Goal: Task Accomplishment & Management: Use online tool/utility

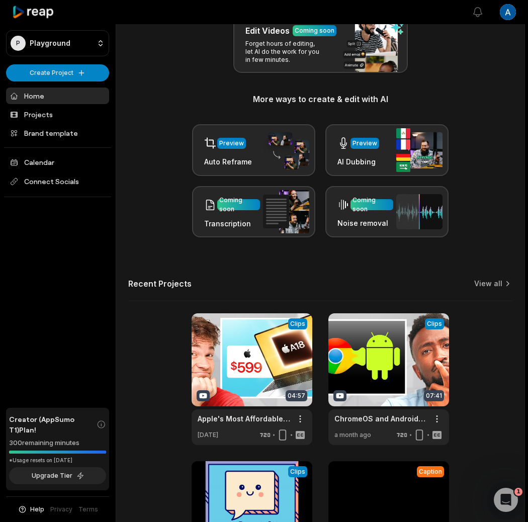
scroll to position [257, 0]
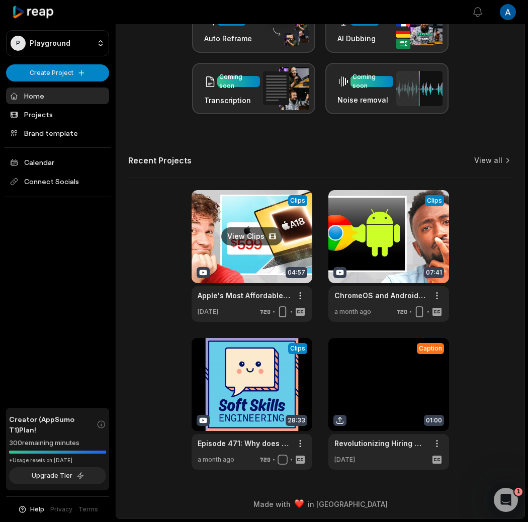
click at [224, 211] on link at bounding box center [252, 256] width 121 height 132
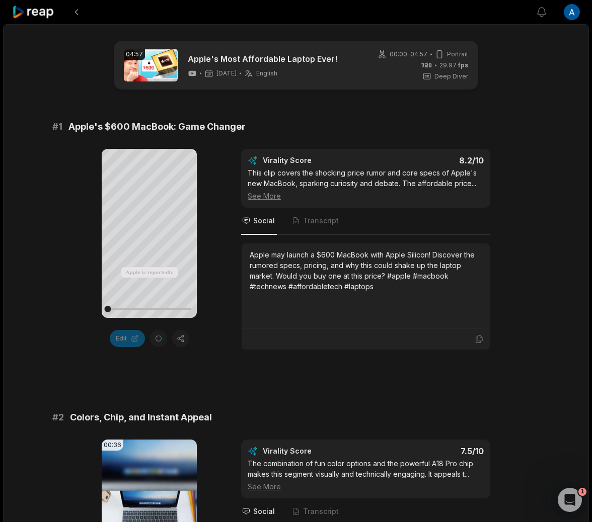
click at [38, 13] on icon at bounding box center [33, 13] width 43 height 14
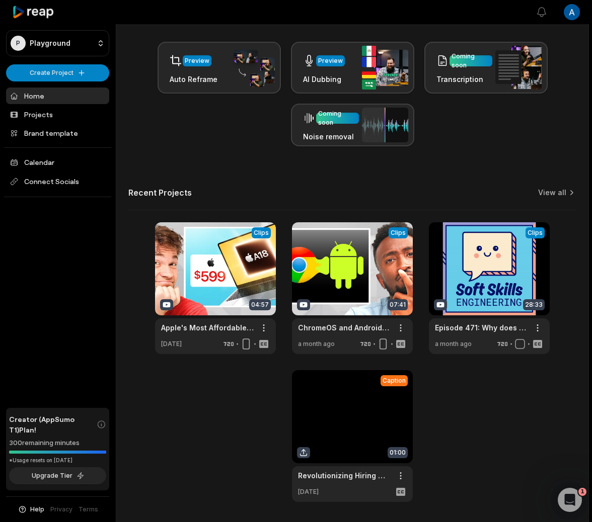
scroll to position [248, 0]
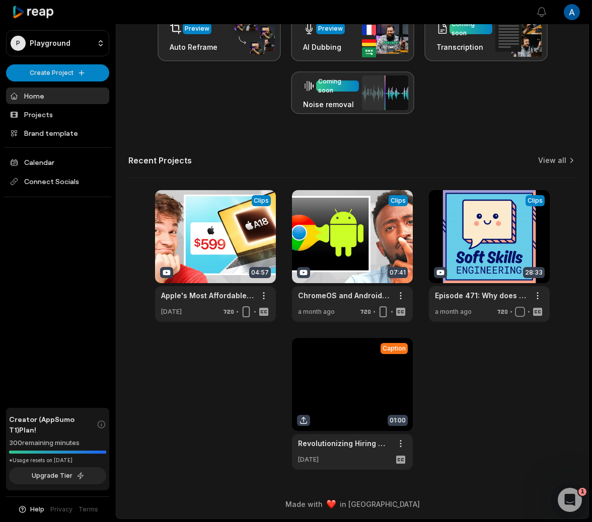
click at [348, 374] on link at bounding box center [352, 404] width 121 height 132
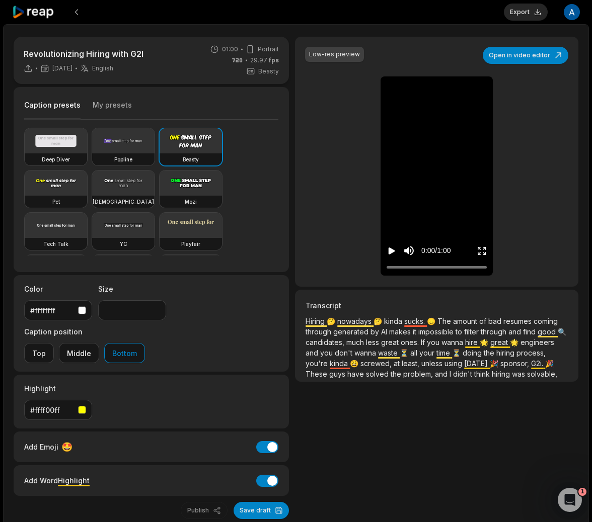
click at [48, 18] on icon at bounding box center [33, 13] width 43 height 14
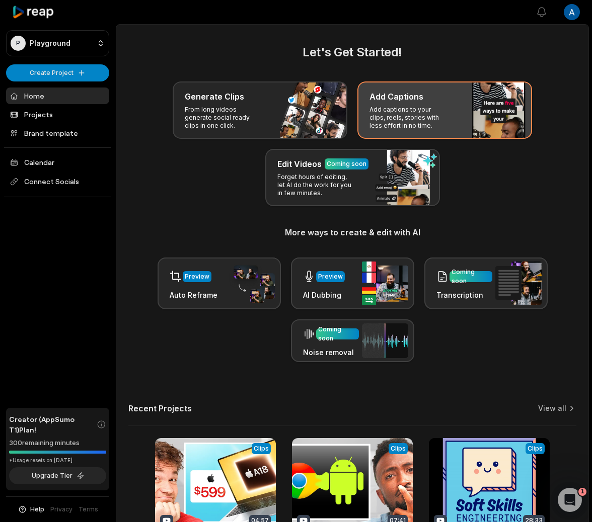
click at [400, 109] on p "Add captions to your clips, reels, stories with less effort in no time." at bounding box center [408, 118] width 78 height 24
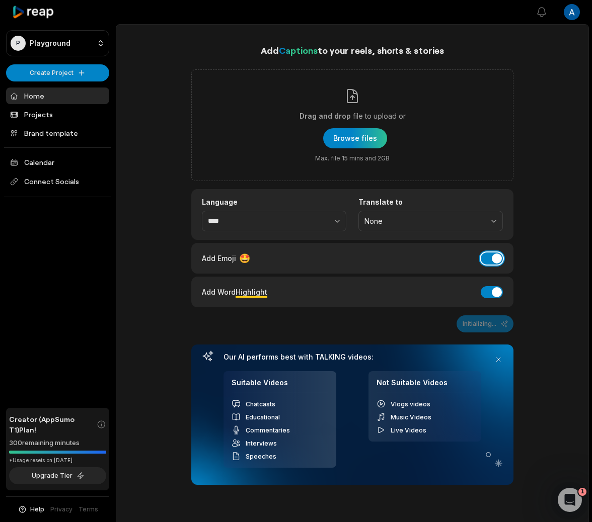
click at [488, 256] on button "Add Emoji" at bounding box center [492, 259] width 22 height 12
click at [491, 291] on button "Add Word Highlight" at bounding box center [492, 292] width 22 height 12
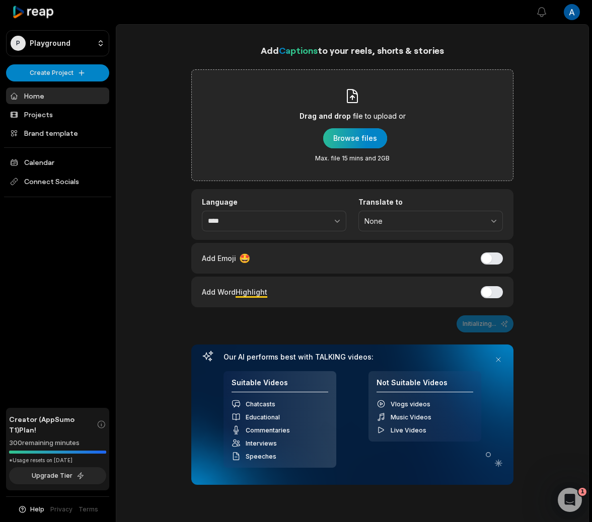
click at [360, 135] on div "button" at bounding box center [355, 138] width 64 height 20
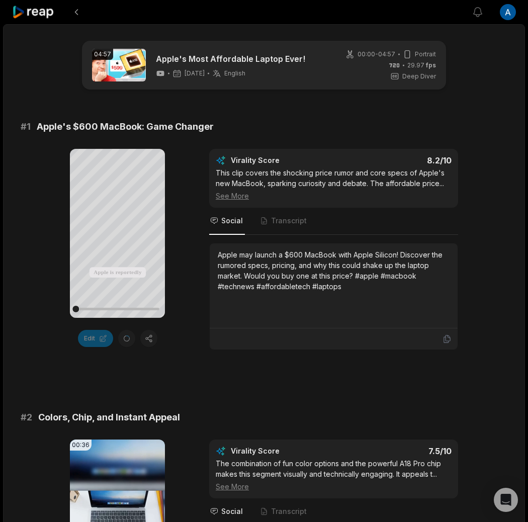
click at [466, 413] on div "# 2 Colors, Chip, and Instant Appeal" at bounding box center [264, 418] width 487 height 14
click at [280, 225] on span "Transcript" at bounding box center [289, 221] width 36 height 10
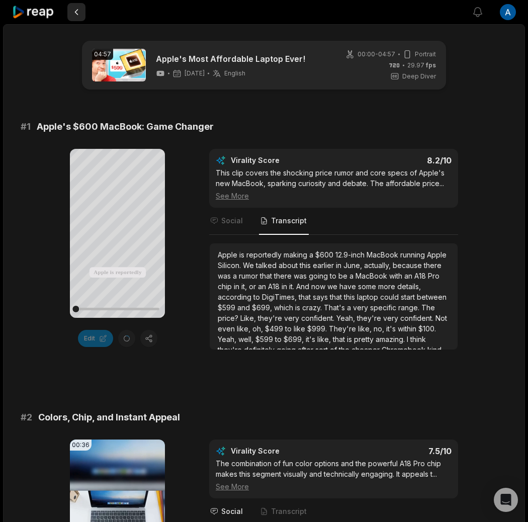
click at [74, 14] on button at bounding box center [76, 12] width 18 height 18
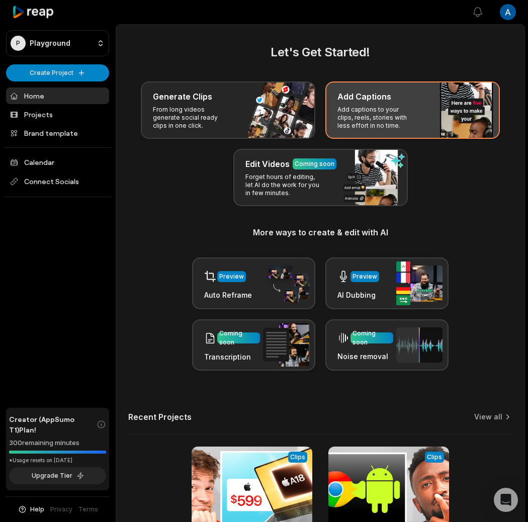
click at [452, 90] on div "Add Captions Add captions to your clips, reels, stories with less effort in no …" at bounding box center [413, 110] width 175 height 57
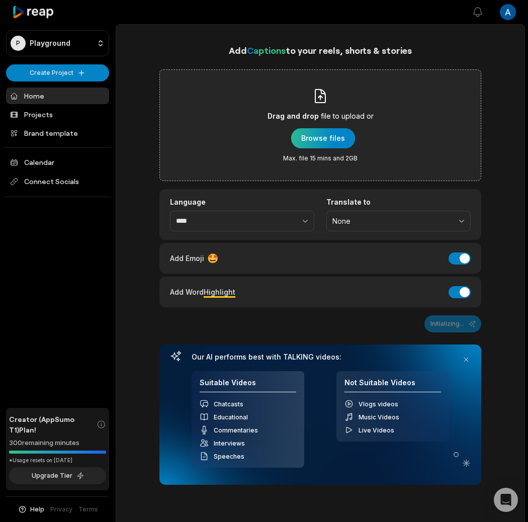
click at [331, 135] on div "button" at bounding box center [323, 138] width 64 height 20
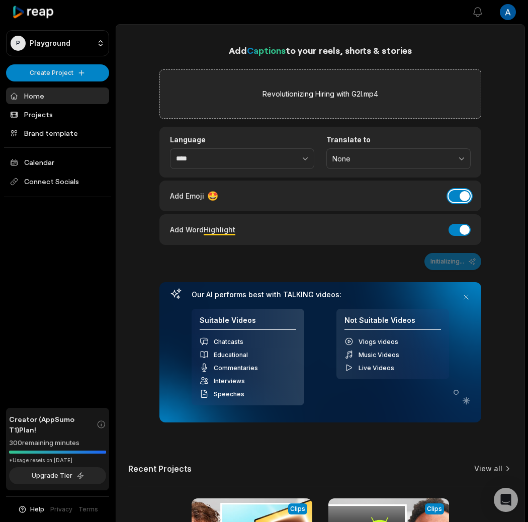
click at [454, 198] on button "Add Emoji" at bounding box center [460, 196] width 22 height 12
click at [459, 232] on button "Add Word Highlight" at bounding box center [460, 230] width 22 height 12
click at [463, 259] on button "Generate Captions" at bounding box center [442, 261] width 80 height 17
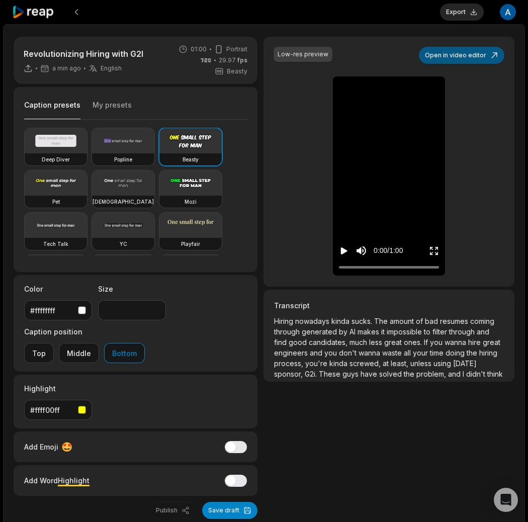
click at [471, 51] on button "Open in video editor" at bounding box center [462, 55] width 86 height 17
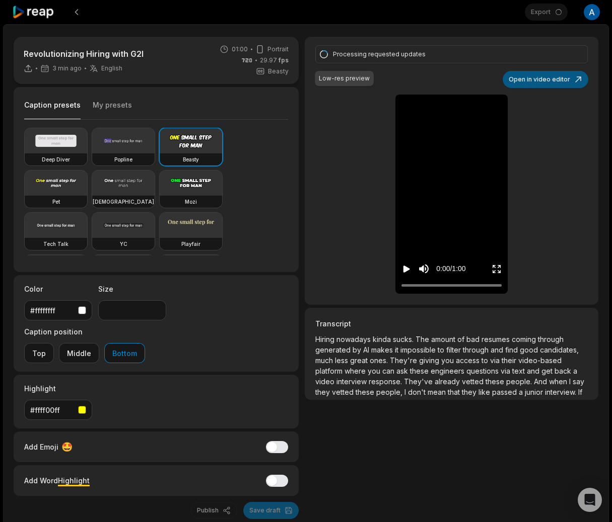
click at [466, 75] on button "Open in video editor" at bounding box center [545, 79] width 86 height 17
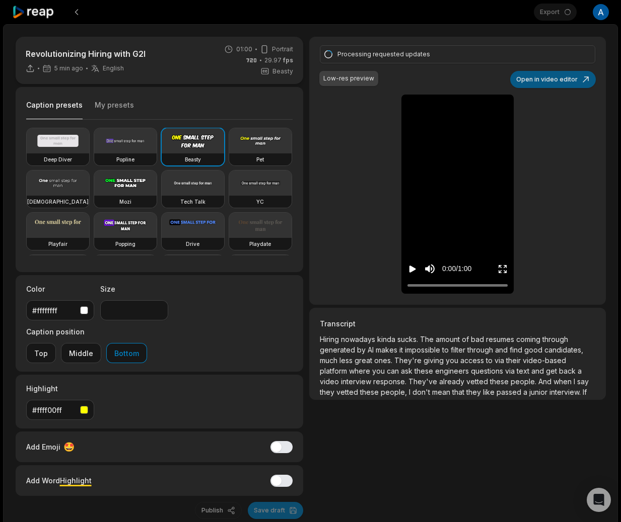
click at [466, 81] on button "Open in video editor" at bounding box center [553, 79] width 86 height 17
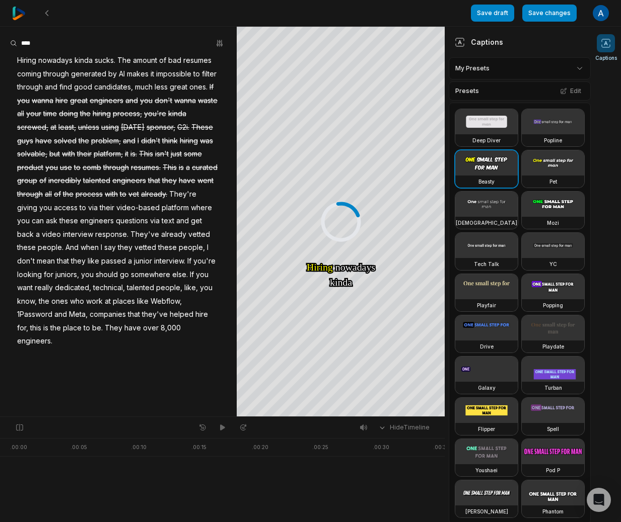
click at [14, 10] on img at bounding box center [19, 14] width 14 height 14
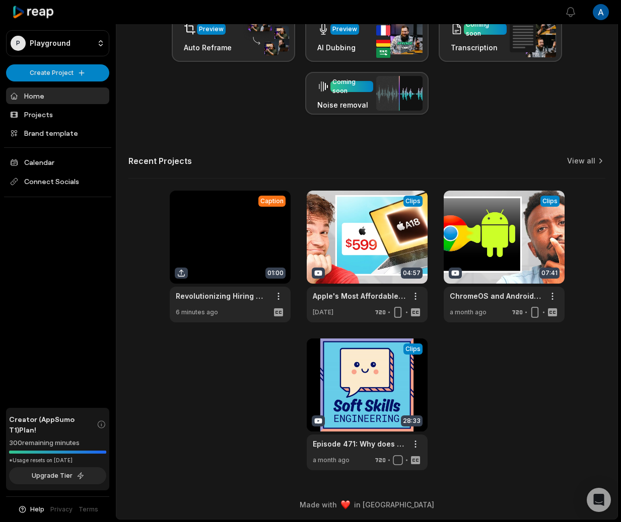
scroll to position [248, 0]
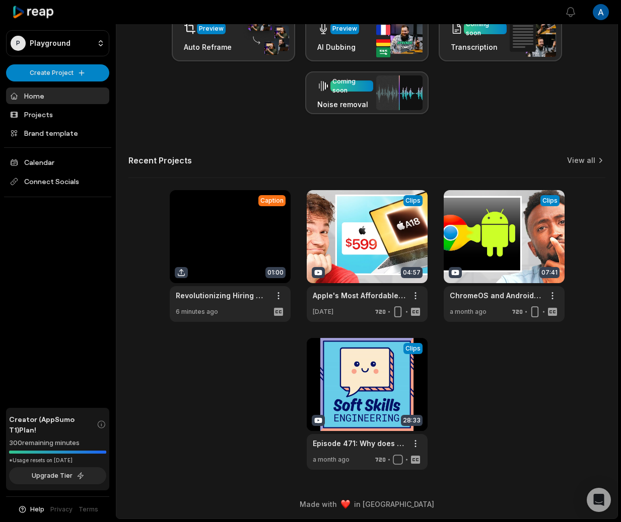
click at [239, 250] on link at bounding box center [230, 256] width 121 height 132
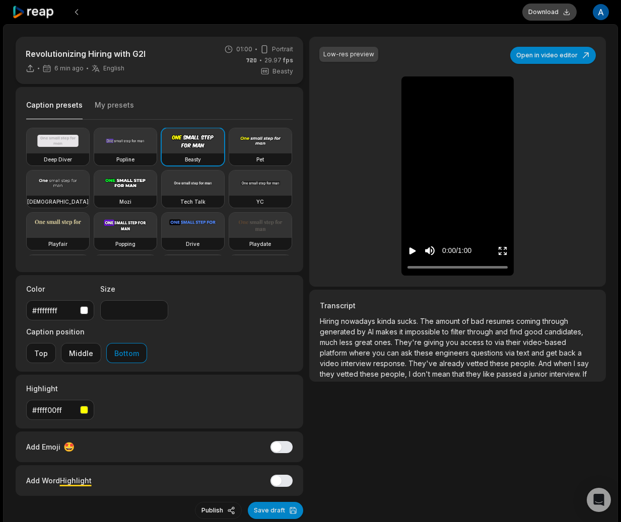
click at [466, 16] on button "Download" at bounding box center [549, 12] width 54 height 17
click at [411, 253] on icon "Play video" at bounding box center [412, 251] width 7 height 7
click at [425, 252] on icon "Mute sound" at bounding box center [430, 251] width 10 height 9
click at [426, 250] on icon "Unmute sound" at bounding box center [430, 251] width 10 height 9
click at [413, 252] on icon "Pause video" at bounding box center [412, 251] width 10 height 10
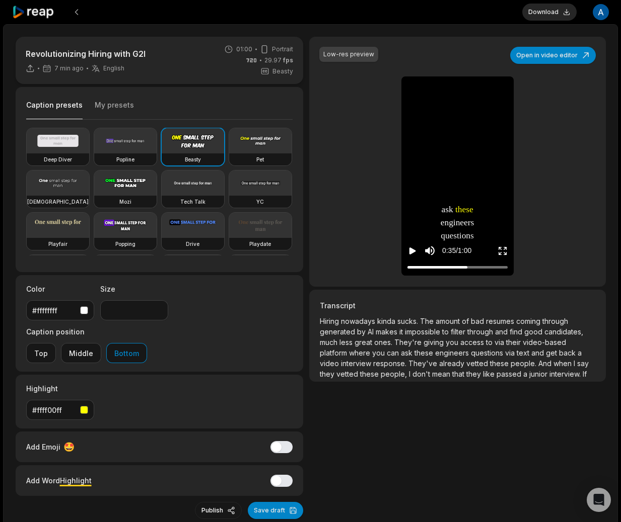
click at [441, 100] on video at bounding box center [457, 88] width 47 height 23
click at [439, 268] on div at bounding box center [457, 267] width 100 height 7
click at [422, 269] on div at bounding box center [457, 267] width 100 height 7
click at [417, 267] on div at bounding box center [457, 267] width 100 height 7
click at [407, 249] on icon "Play video" at bounding box center [412, 251] width 10 height 10
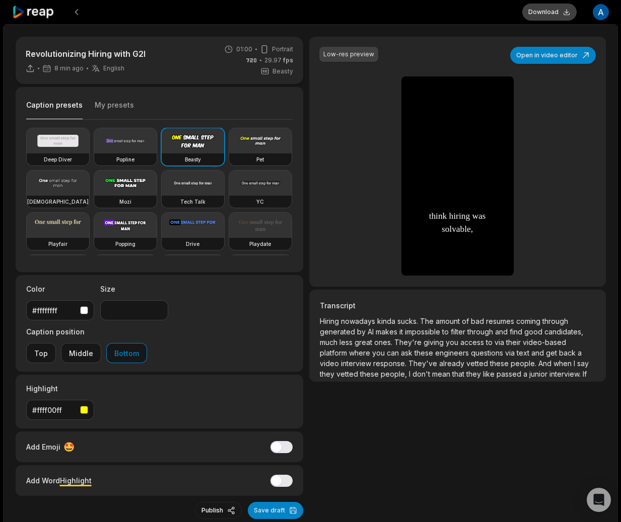
click at [539, 11] on button "Download" at bounding box center [549, 12] width 54 height 17
click at [561, 14] on button "Download" at bounding box center [549, 12] width 54 height 17
click at [45, 16] on icon at bounding box center [33, 13] width 43 height 14
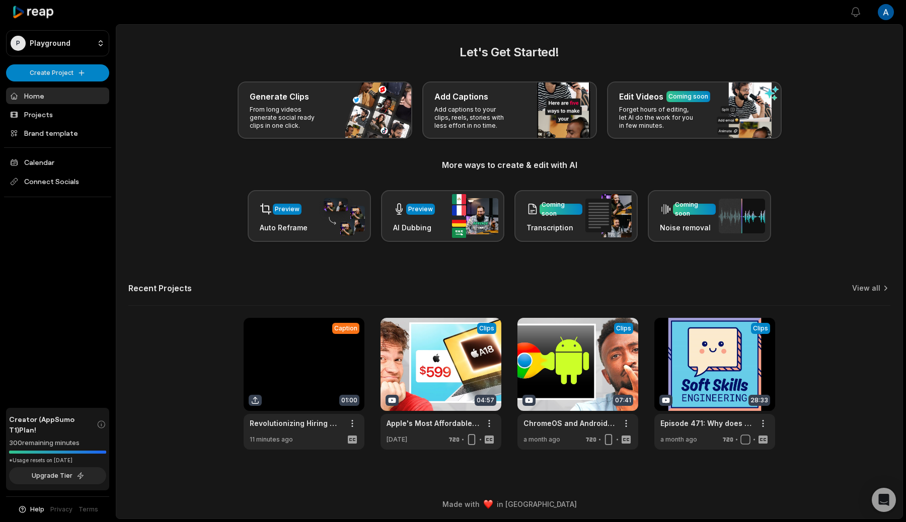
click at [324, 372] on link at bounding box center [304, 384] width 121 height 132
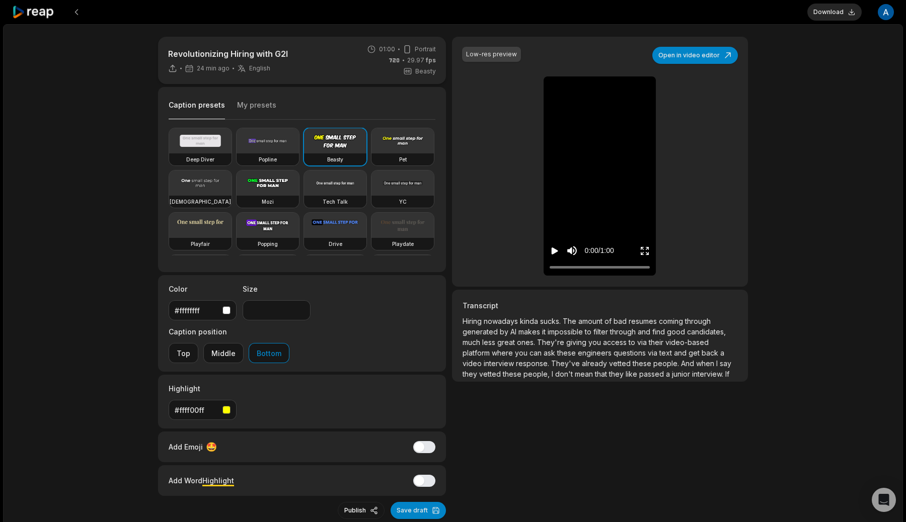
click at [614, 100] on video at bounding box center [599, 88] width 47 height 23
click at [569, 267] on div at bounding box center [600, 267] width 100 height 7
click at [595, 100] on video at bounding box center [599, 88] width 47 height 23
click at [556, 251] on icon "Play video" at bounding box center [555, 251] width 7 height 7
click at [556, 251] on icon "Pause video" at bounding box center [557, 251] width 2 height 7
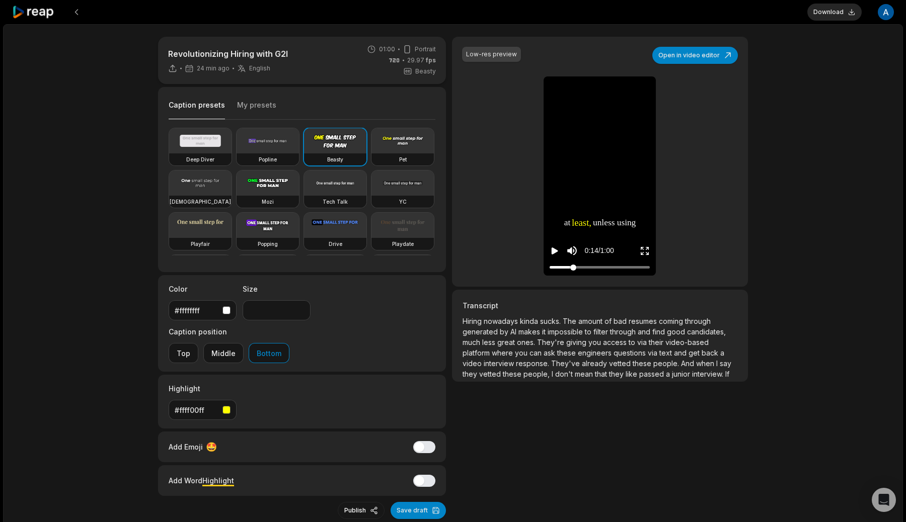
drag, startPoint x: 573, startPoint y: 268, endPoint x: 513, endPoint y: 268, distance: 59.9
click at [513, 268] on div "Low-res preview Open in video editor Hiring Hiring nowadays nowadays kinda kind…" at bounding box center [600, 162] width 296 height 250
click at [675, 60] on button "Open in video editor" at bounding box center [695, 55] width 86 height 17
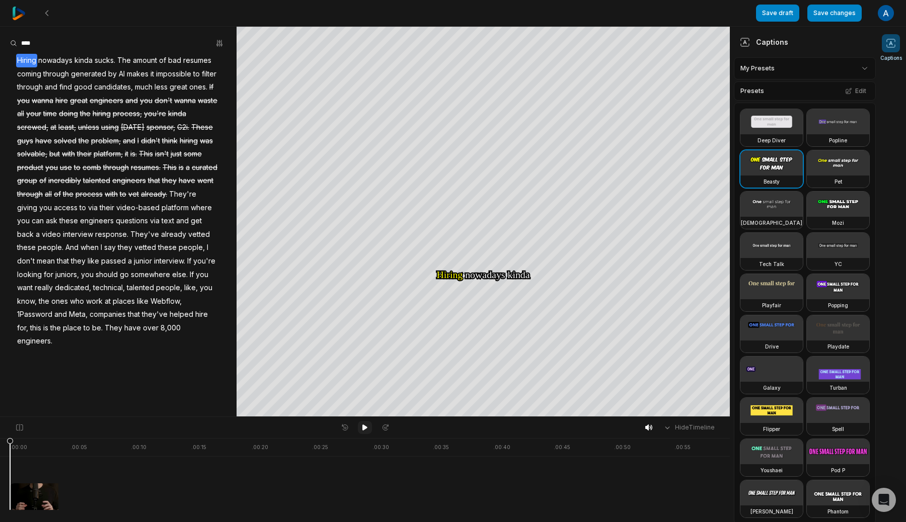
click at [363, 433] on button at bounding box center [365, 427] width 14 height 13
click at [650, 429] on icon at bounding box center [649, 428] width 8 height 8
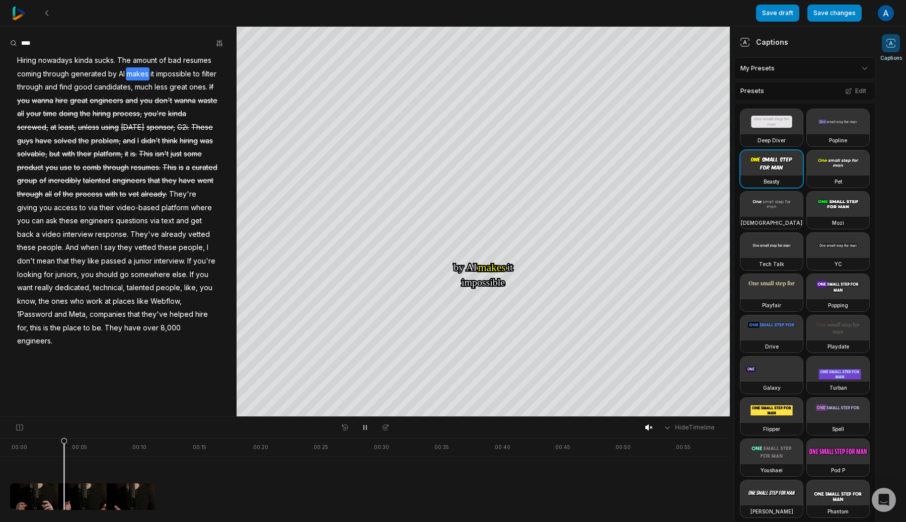
click at [188, 94] on span "ones." at bounding box center [198, 88] width 20 height 14
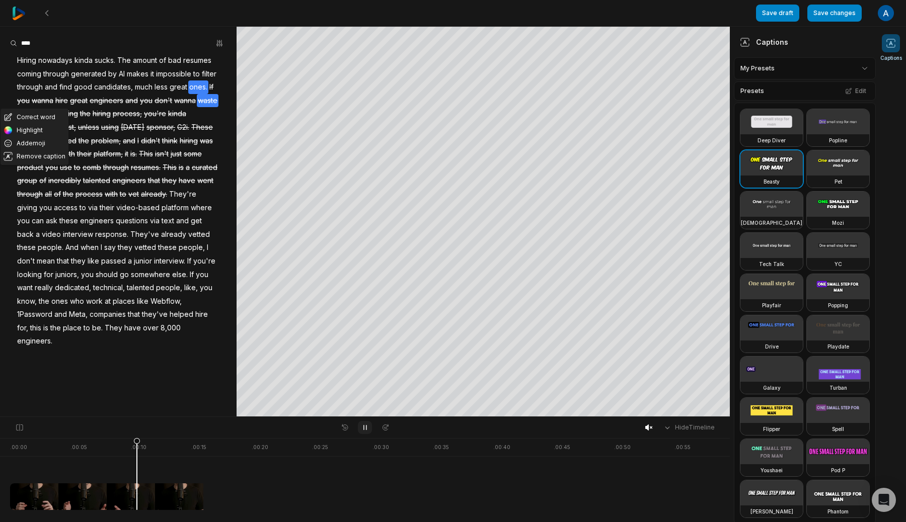
click at [367, 428] on icon at bounding box center [365, 428] width 8 height 8
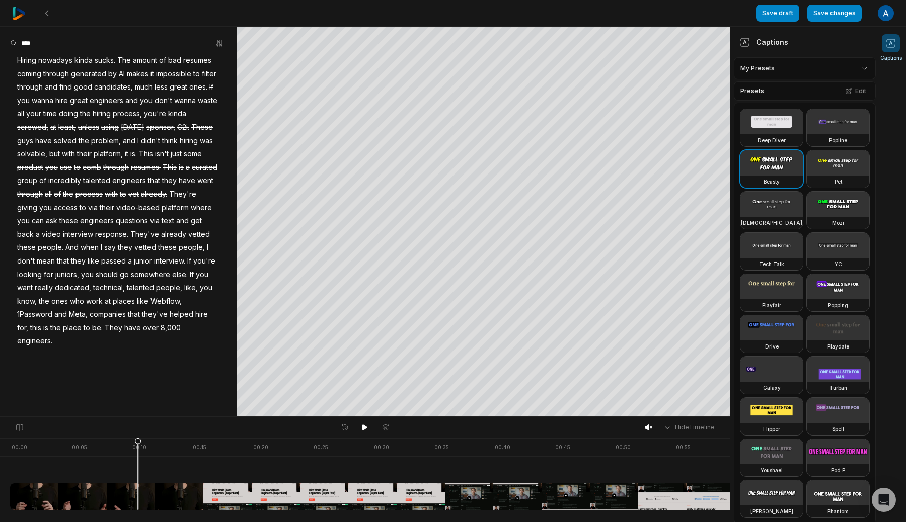
click at [208, 94] on span "If" at bounding box center [211, 88] width 6 height 14
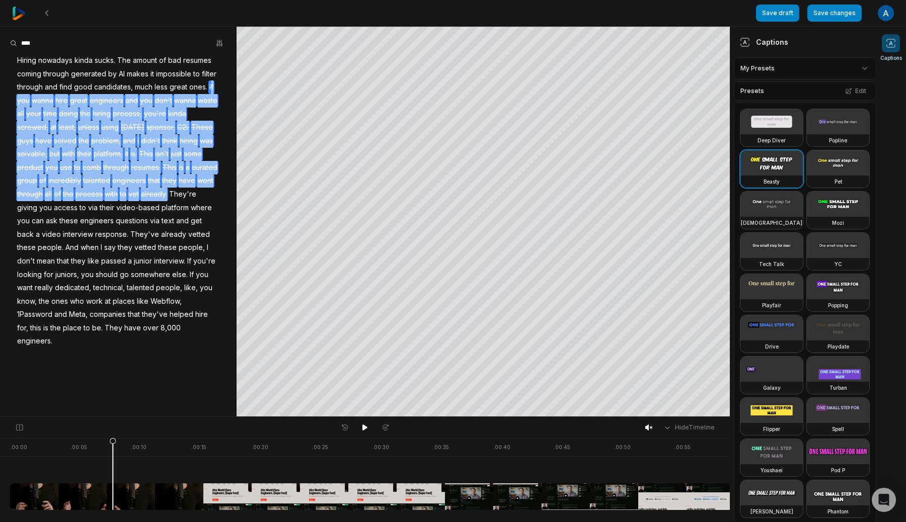
drag, startPoint x: 205, startPoint y: 194, endPoint x: 39, endPoint y: 101, distance: 190.7
click at [39, 101] on div "Hiring nowadays kinda sucks. The amount of bad resumes coming through generated…" at bounding box center [118, 201] width 237 height 294
click at [171, 375] on aside "Undo Hiring nowadays kinda sucks. The amount of bad resumes coming through gene…" at bounding box center [118, 222] width 237 height 390
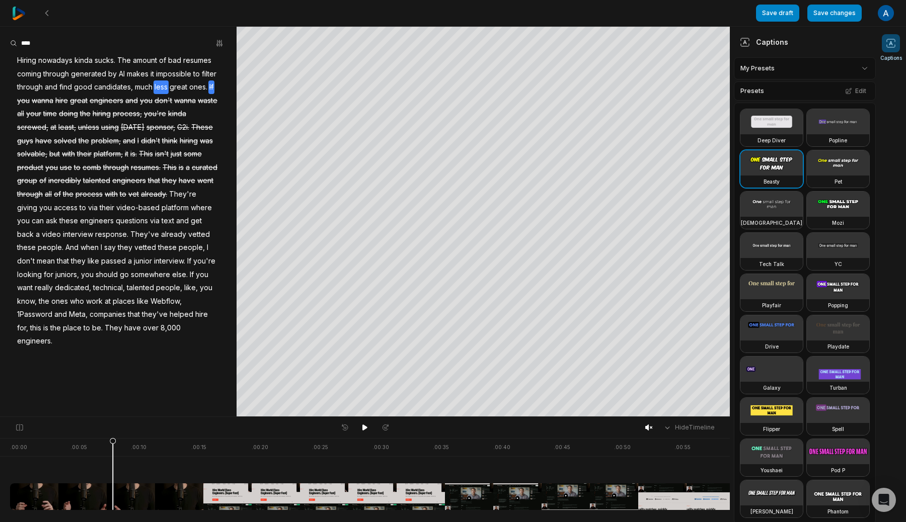
click at [169, 84] on span "less" at bounding box center [161, 88] width 15 height 14
click at [366, 428] on icon at bounding box center [364, 428] width 5 height 6
click at [366, 428] on icon at bounding box center [365, 428] width 3 height 5
click at [368, 428] on icon at bounding box center [365, 428] width 8 height 8
click at [53, 14] on button at bounding box center [47, 13] width 18 height 18
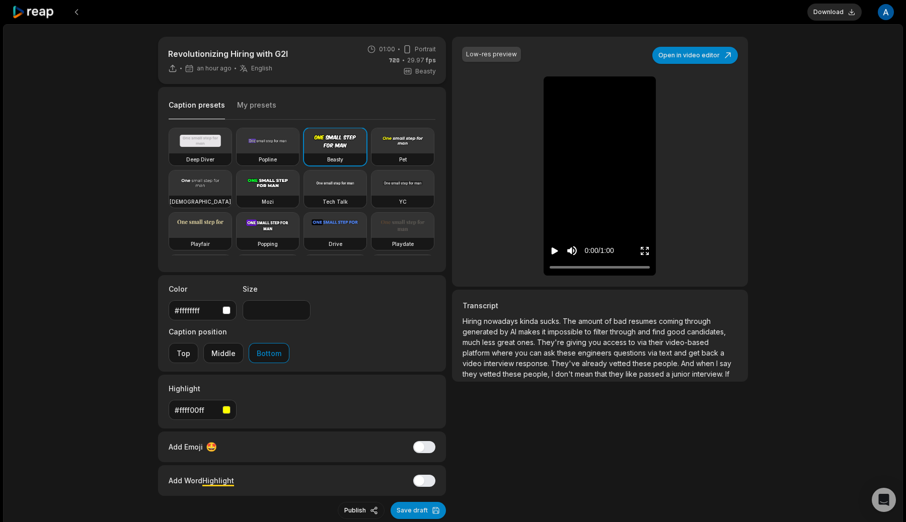
click at [556, 250] on icon "Play video" at bounding box center [555, 251] width 7 height 7
click at [562, 267] on div at bounding box center [600, 267] width 100 height 7
click at [586, 100] on video at bounding box center [599, 88] width 47 height 23
click at [554, 252] on icon "Play video" at bounding box center [555, 251] width 7 height 7
click at [554, 252] on icon "Pause video" at bounding box center [555, 251] width 10 height 10
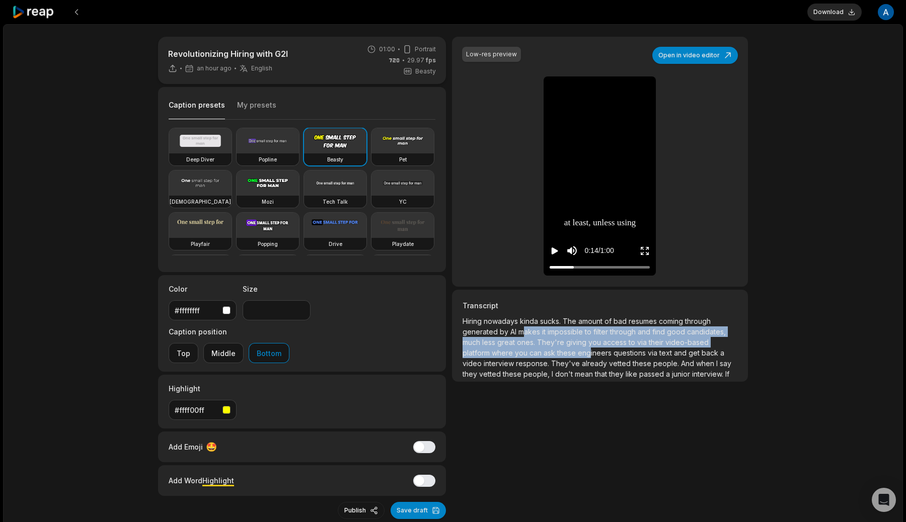
drag, startPoint x: 523, startPoint y: 336, endPoint x: 559, endPoint y: 349, distance: 38.1
click at [559, 349] on p "Hiring nowadays kinda sucks. The amount of bad resumes coming through generated…" at bounding box center [600, 347] width 275 height 63
click at [556, 256] on icon "Play video" at bounding box center [555, 251] width 10 height 10
click at [583, 269] on div at bounding box center [600, 267] width 100 height 7
click at [597, 269] on div at bounding box center [600, 267] width 100 height 7
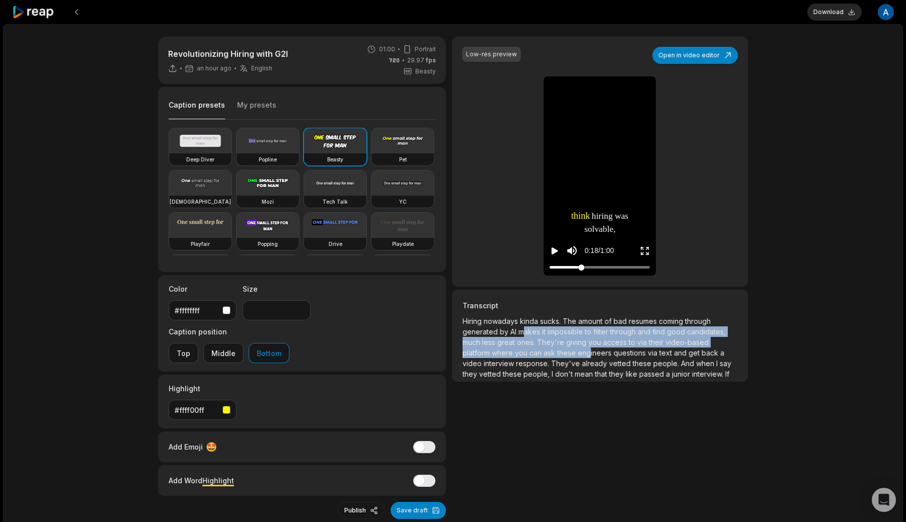
click at [581, 269] on div at bounding box center [600, 267] width 100 height 7
click at [559, 251] on icon "Pause video" at bounding box center [555, 251] width 10 height 10
click at [399, 146] on video at bounding box center [402, 140] width 62 height 25
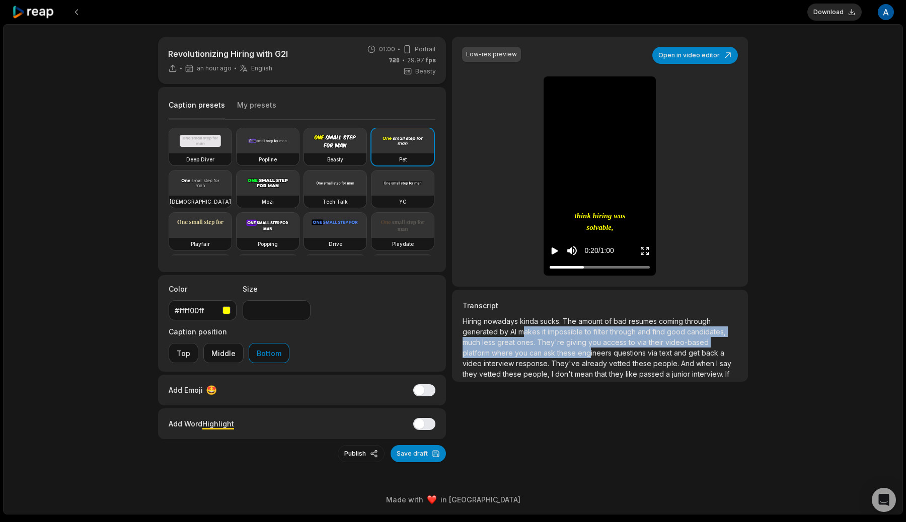
click at [269, 137] on video at bounding box center [268, 140] width 62 height 25
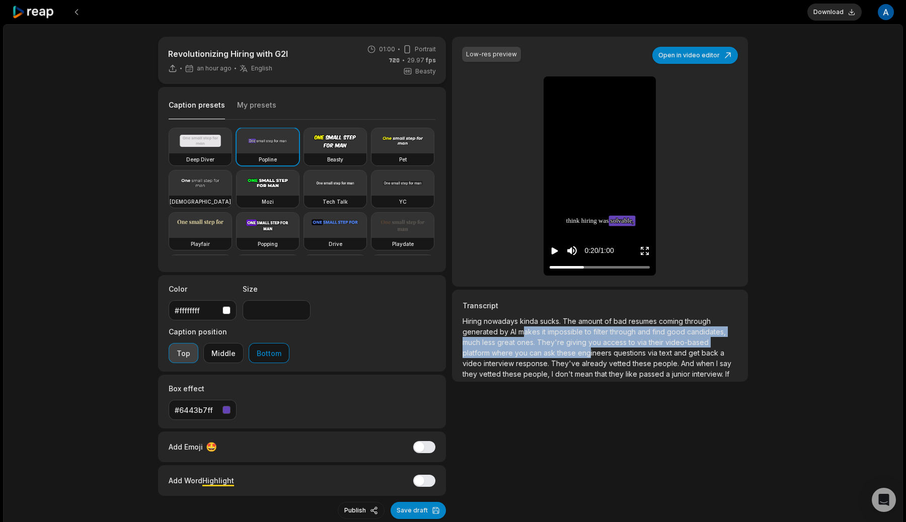
click at [198, 343] on button "Top" at bounding box center [184, 353] width 30 height 20
click at [199, 153] on video at bounding box center [200, 140] width 62 height 25
click at [218, 190] on video at bounding box center [200, 183] width 62 height 25
type input "**"
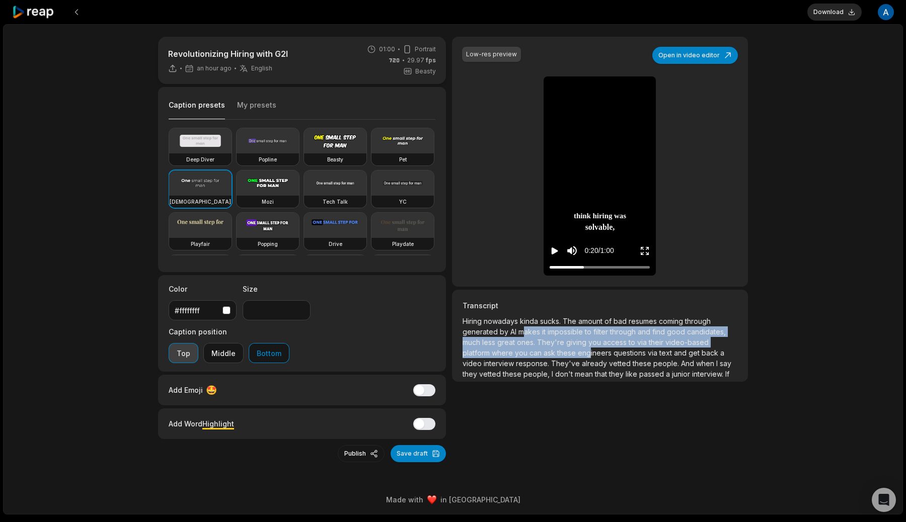
click at [198, 343] on button "Top" at bounding box center [184, 353] width 30 height 20
click at [282, 224] on video at bounding box center [268, 225] width 62 height 25
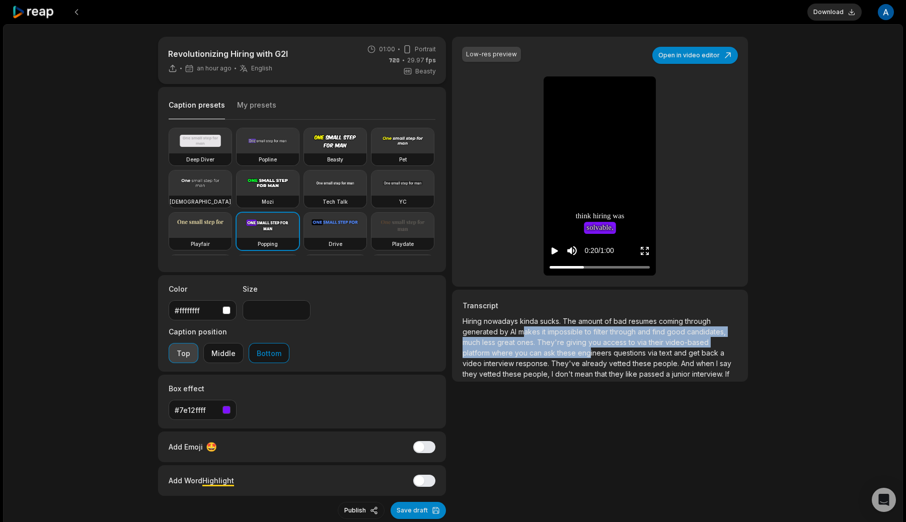
click at [198, 343] on button "Top" at bounding box center [184, 353] width 30 height 20
click at [707, 53] on button "Open in video editor" at bounding box center [695, 55] width 86 height 17
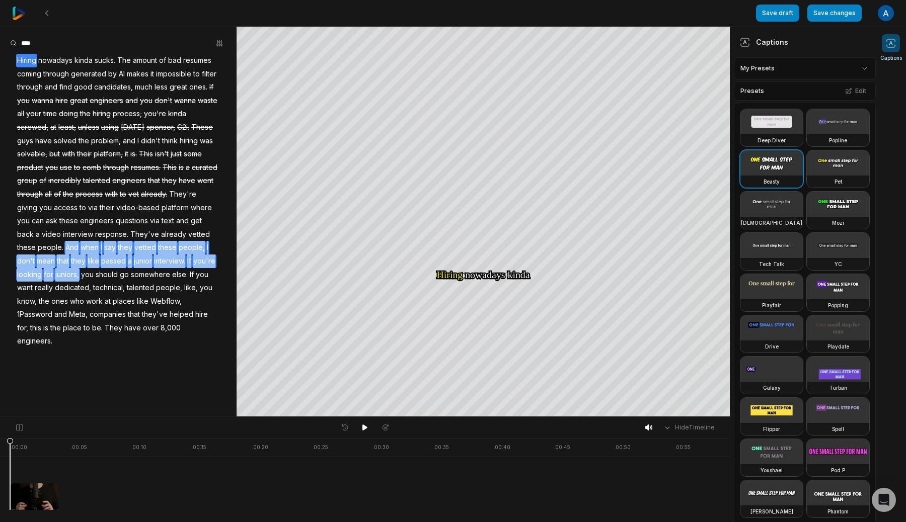
drag, startPoint x: 89, startPoint y: 251, endPoint x: 108, endPoint y: 276, distance: 32.0
click at [108, 276] on div "Hiring nowadays kinda sucks. The amount of bad resumes coming through generated…" at bounding box center [118, 201] width 237 height 294
click at [96, 255] on button "Remove caption" at bounding box center [98, 258] width 68 height 13
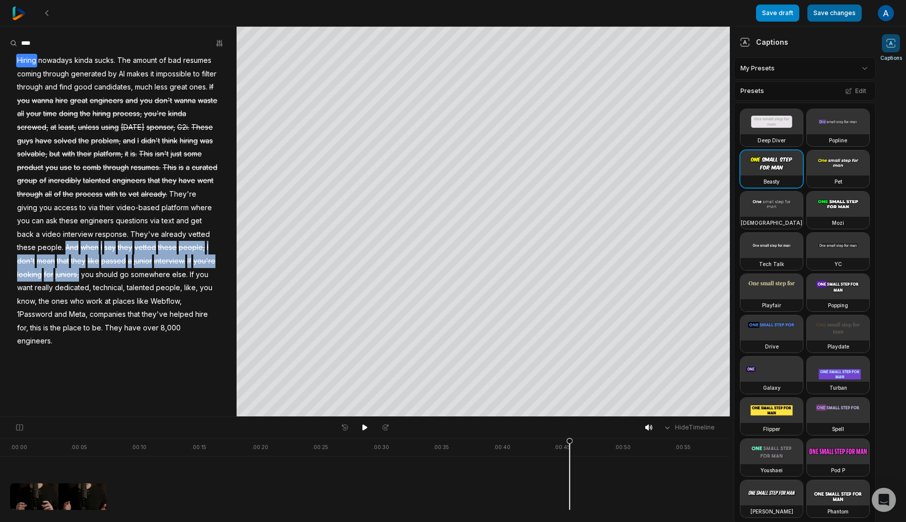
click at [822, 11] on button "Save changes" at bounding box center [834, 13] width 54 height 17
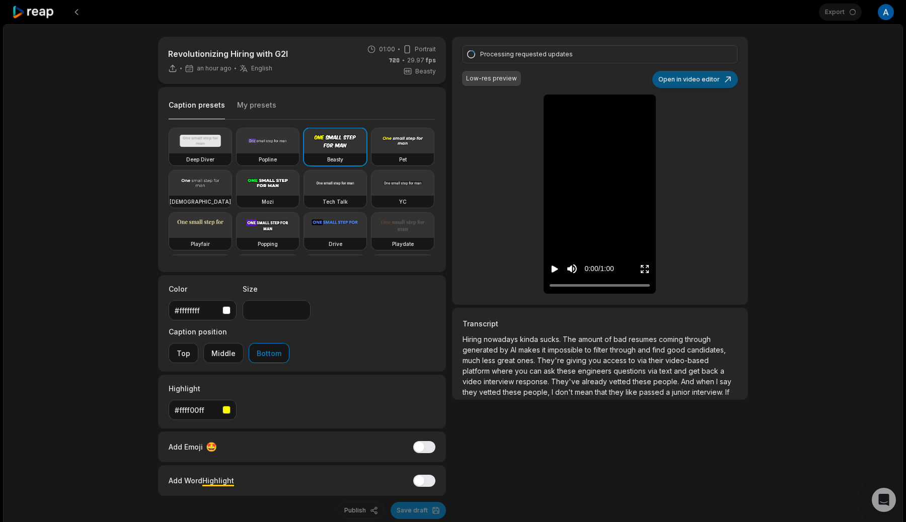
click at [676, 74] on button "Open in video editor" at bounding box center [695, 79] width 86 height 17
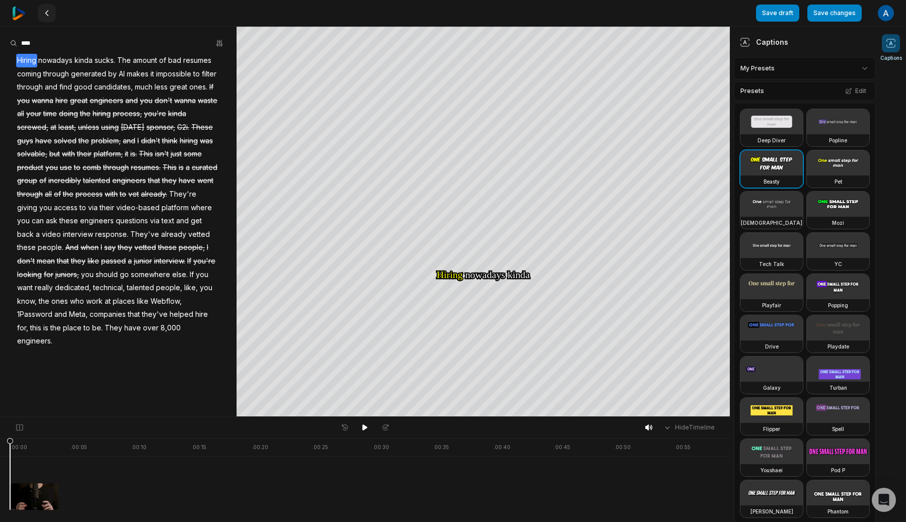
click at [49, 17] on icon at bounding box center [47, 13] width 8 height 8
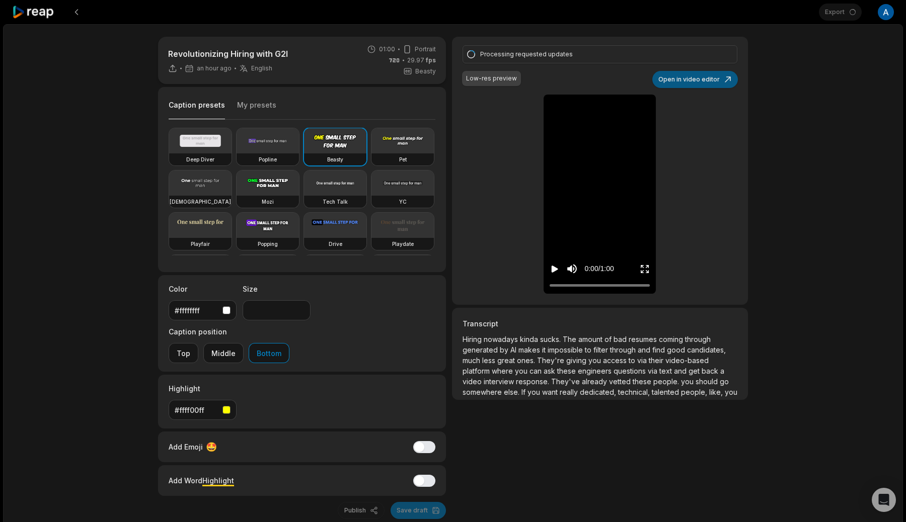
click at [680, 80] on button "Open in video editor" at bounding box center [695, 79] width 86 height 17
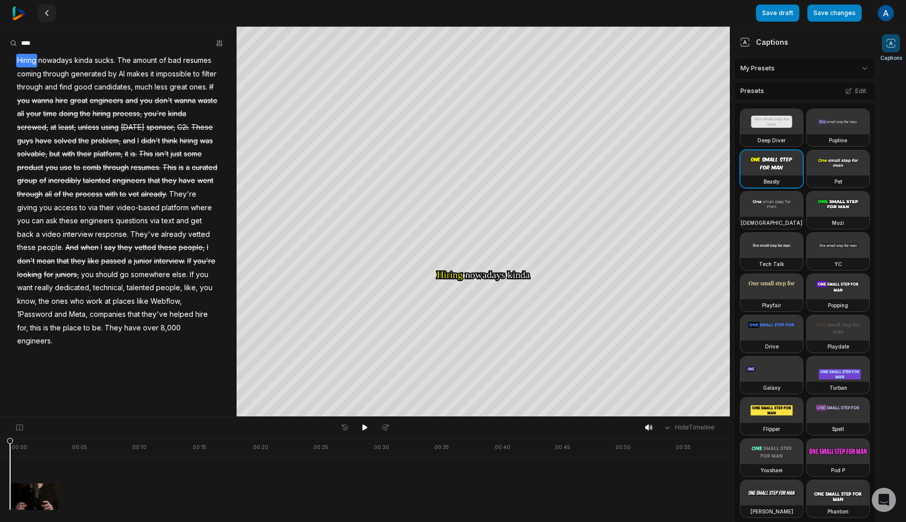
click at [49, 15] on icon at bounding box center [47, 13] width 8 height 8
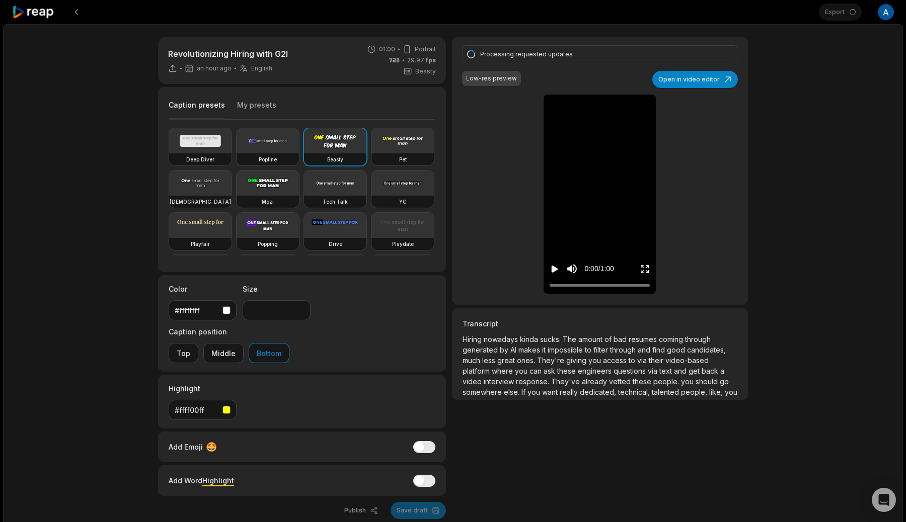
click at [528, 282] on div "Processing requested updates Low-res preview Open in video editor Hiring Hiring…" at bounding box center [600, 171] width 296 height 268
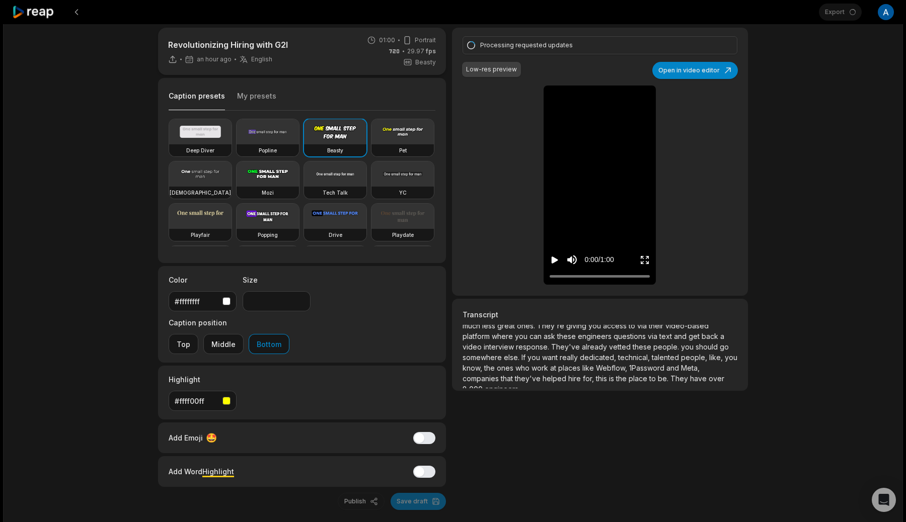
scroll to position [40, 0]
